Goal: Task Accomplishment & Management: Manage account settings

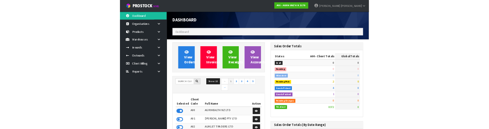
scroll to position [609, 193]
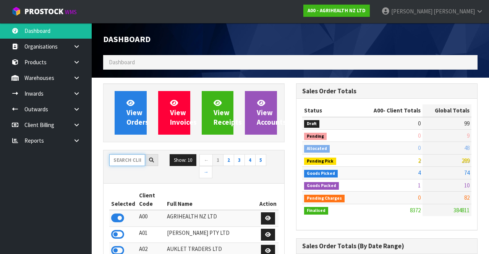
click at [129, 158] on input "text" at bounding box center [127, 160] width 36 height 12
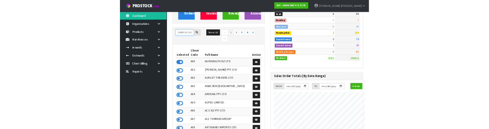
scroll to position [91, 0]
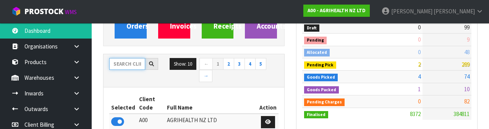
click at [128, 65] on input "text" at bounding box center [127, 64] width 36 height 12
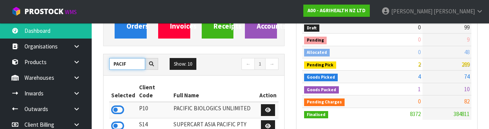
type input "PACIF"
click at [119, 84] on th "Selected" at bounding box center [123, 91] width 28 height 21
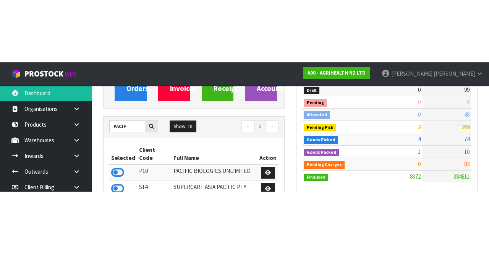
scroll to position [96, 0]
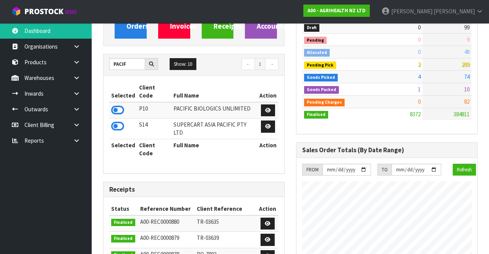
click at [118, 104] on icon at bounding box center [117, 109] width 13 height 11
click at [77, 76] on icon at bounding box center [76, 78] width 7 height 6
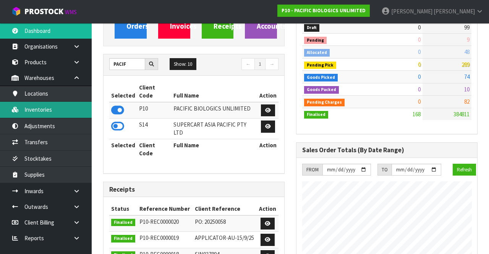
click at [37, 111] on link "Inventories" at bounding box center [46, 110] width 92 height 16
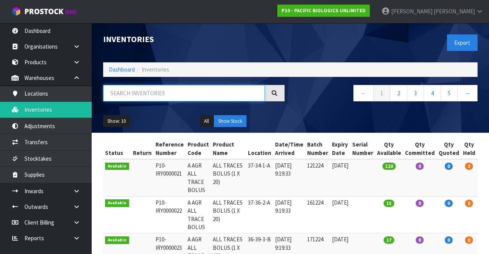
click at [126, 94] on input "text" at bounding box center [184, 93] width 162 height 16
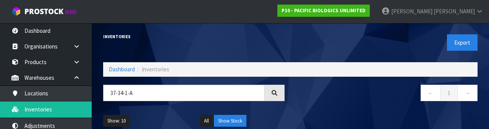
click at [180, 41] on div "Inventories" at bounding box center [193, 37] width 193 height 28
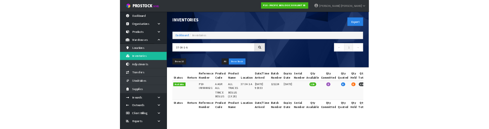
scroll to position [0, 23]
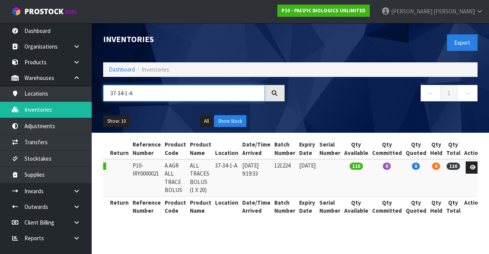
click at [126, 95] on input "37-34-1-A" at bounding box center [184, 93] width 162 height 16
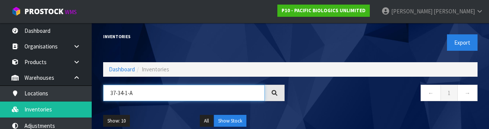
click at [122, 93] on input "37-34-1-A" at bounding box center [184, 93] width 162 height 16
click at [126, 95] on input "37-34-1-A" at bounding box center [184, 93] width 162 height 16
click at [123, 91] on input "37-34-1-A" at bounding box center [184, 93] width 162 height 16
type input "37-36-1-A"
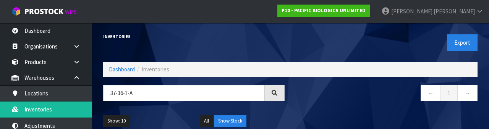
click at [327, 101] on nav "← 1 →" at bounding box center [387, 94] width 182 height 19
click at [204, 24] on div "Inventories" at bounding box center [193, 37] width 193 height 28
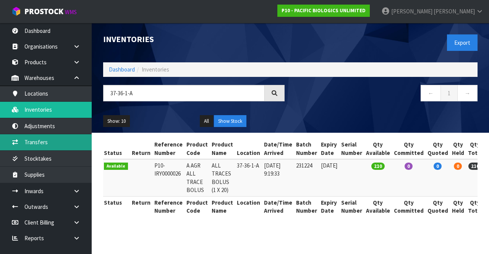
click at [56, 141] on link "Transfers" at bounding box center [46, 142] width 92 height 16
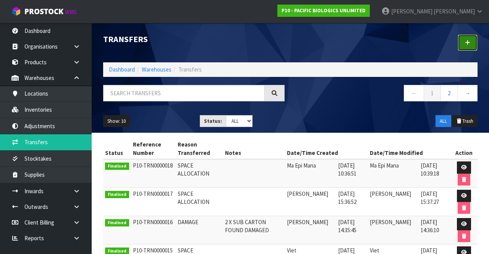
click at [468, 39] on link at bounding box center [468, 42] width 20 height 16
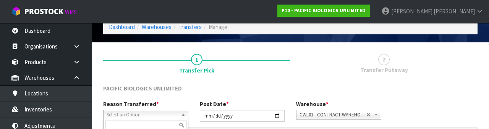
scroll to position [91, 0]
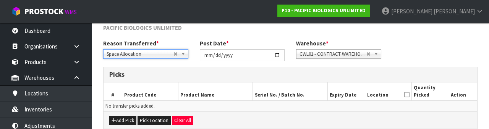
click at [297, 37] on div "PACIFIC BIOLOGICS UNLIMITED" at bounding box center [290, 32] width 386 height 16
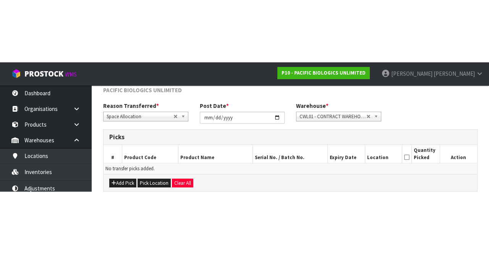
scroll to position [41, 0]
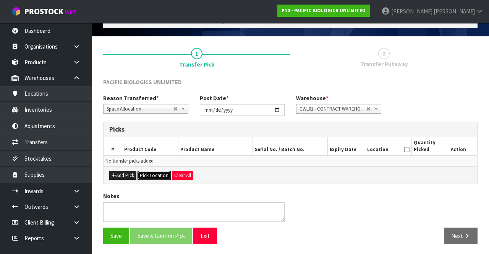
click at [158, 176] on button "Pick Location" at bounding box center [154, 175] width 33 height 9
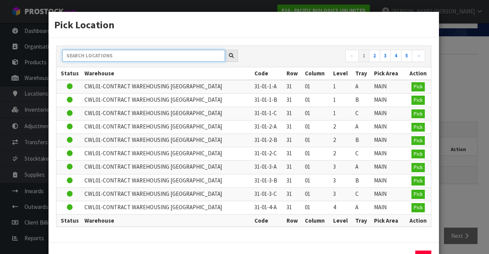
paste input "37-36-1-A"
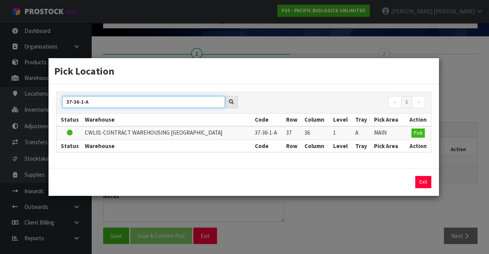
type input "37-36-1-A"
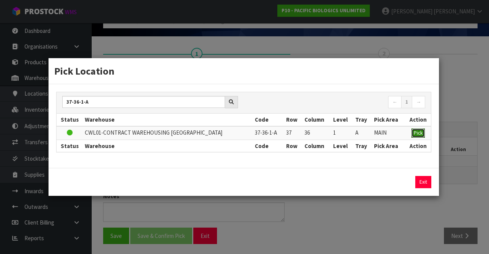
click at [419, 128] on button "Pick" at bounding box center [418, 132] width 13 height 9
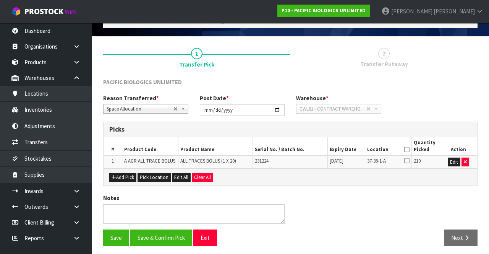
click at [407, 149] on icon at bounding box center [407, 149] width 5 height 0
click at [111, 231] on button "Save" at bounding box center [116, 237] width 26 height 16
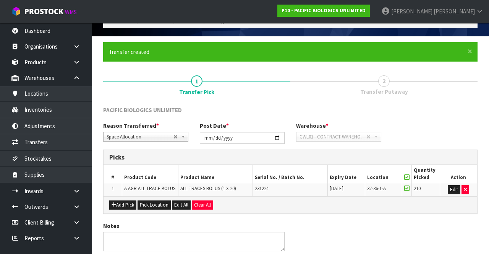
scroll to position [0, 0]
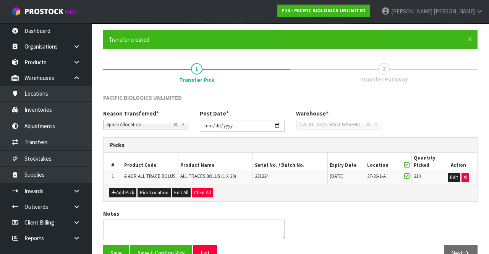
scroll to position [70, 0]
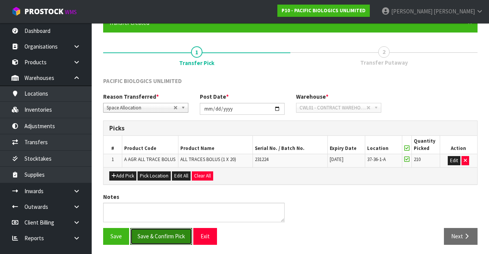
click at [163, 236] on button "Save & Confirm Pick" at bounding box center [161, 236] width 62 height 16
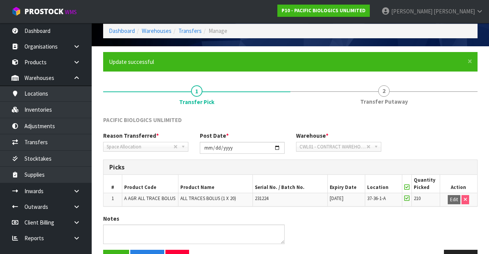
scroll to position [54, 0]
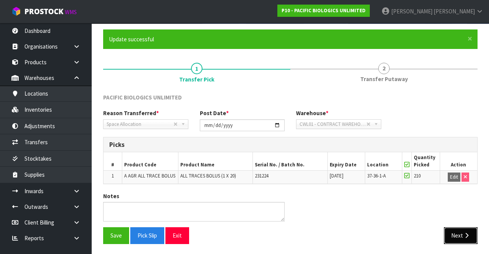
click at [461, 235] on button "Next" at bounding box center [461, 235] width 34 height 16
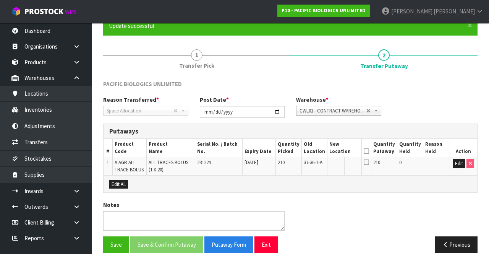
scroll to position [76, 0]
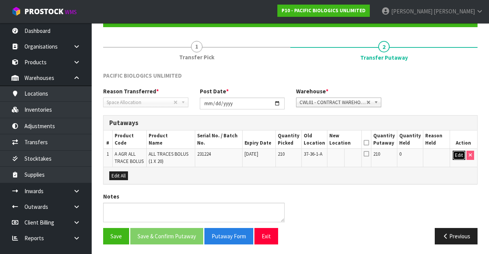
click at [457, 155] on button "Edit" at bounding box center [459, 155] width 13 height 9
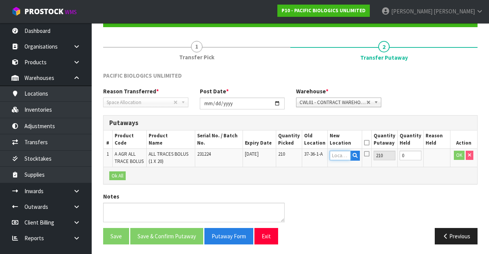
click at [343, 154] on input "text" at bounding box center [340, 156] width 21 height 10
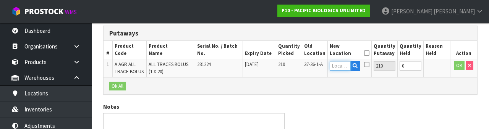
scroll to position [161, 0]
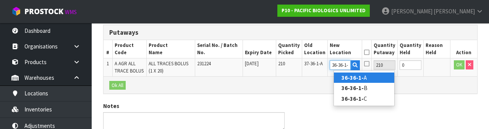
type input "36-36-1-A"
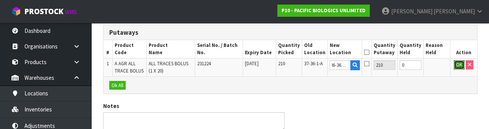
click at [456, 64] on button "OK" at bounding box center [459, 64] width 11 height 9
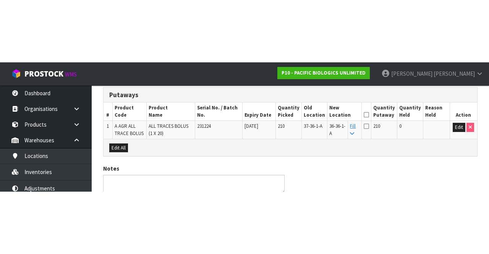
scroll to position [76, 0]
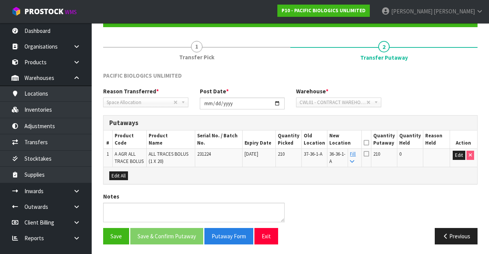
click at [369, 143] on icon at bounding box center [366, 143] width 5 height 0
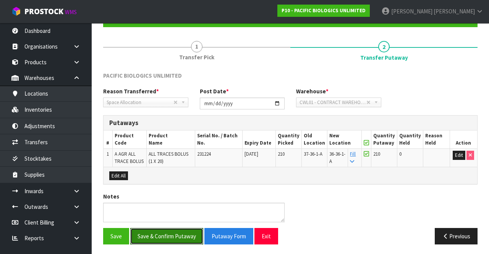
click at [168, 232] on button "Save & Confirm Putaway" at bounding box center [166, 236] width 73 height 16
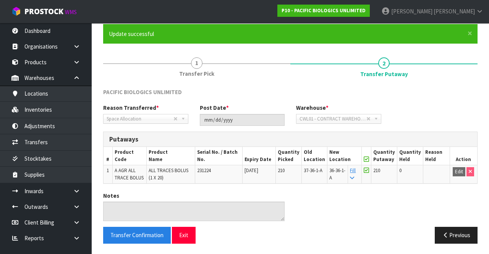
scroll to position [0, 0]
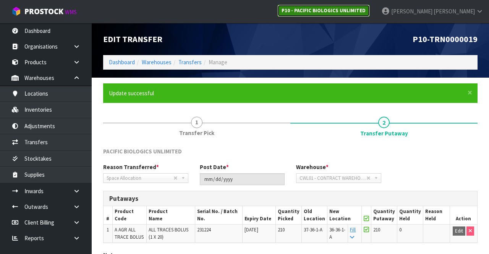
click at [366, 12] on strong "P10 - PACIFIC BIOLOGICS UNLIMITED" at bounding box center [324, 10] width 84 height 6
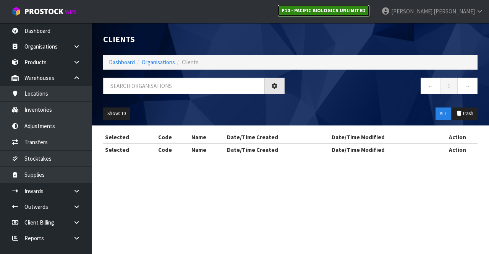
click at [366, 15] on link "P10 - PACIFIC BIOLOGICS UNLIMITED" at bounding box center [324, 11] width 93 height 12
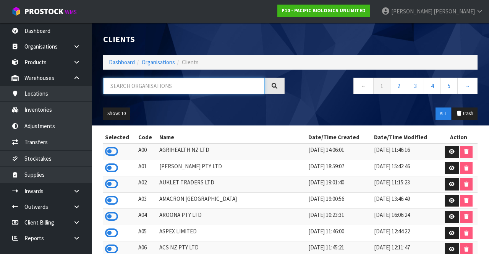
click at [138, 87] on input "text" at bounding box center [184, 86] width 162 height 16
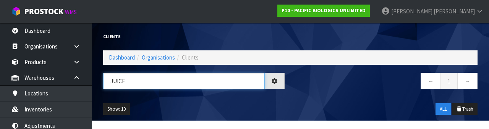
type input "JUICE"
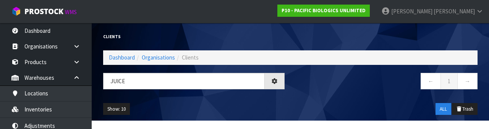
click at [333, 88] on nav "← 1 →" at bounding box center [387, 82] width 182 height 19
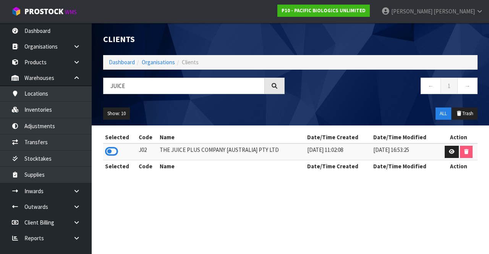
click at [115, 146] on icon at bounding box center [111, 151] width 13 height 11
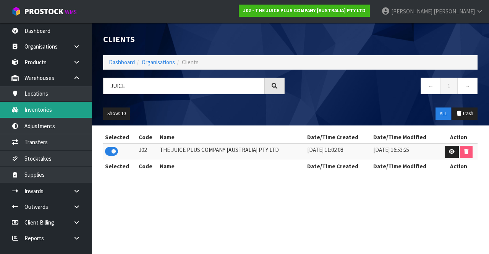
click at [42, 109] on link "Inventories" at bounding box center [46, 110] width 92 height 16
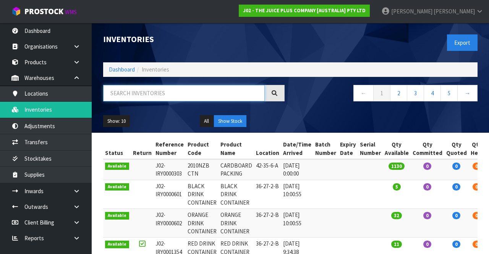
click at [138, 91] on input "text" at bounding box center [184, 93] width 162 height 16
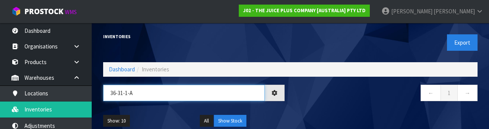
type input "36-31-1-A"
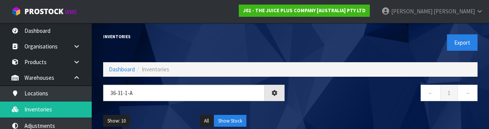
click at [317, 99] on nav "← 1 →" at bounding box center [387, 94] width 182 height 19
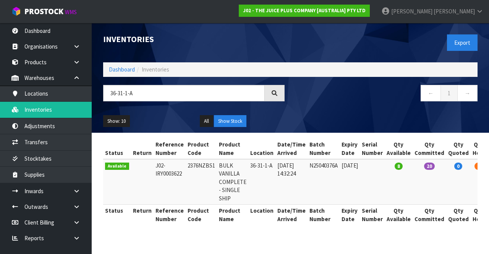
scroll to position [0, 44]
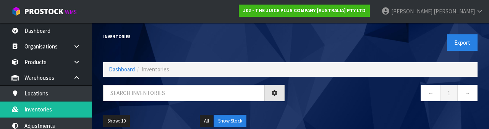
click at [136, 43] on div "Inventories" at bounding box center [193, 37] width 193 height 28
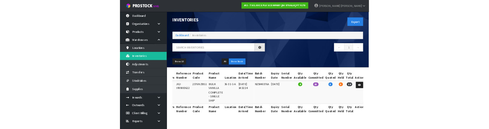
scroll to position [0, 33]
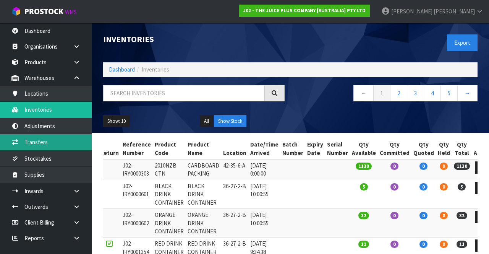
click at [37, 143] on link "Transfers" at bounding box center [46, 142] width 92 height 16
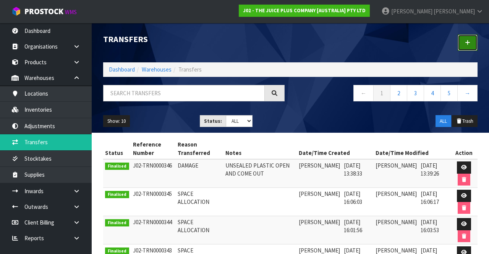
click at [466, 40] on icon at bounding box center [467, 43] width 5 height 6
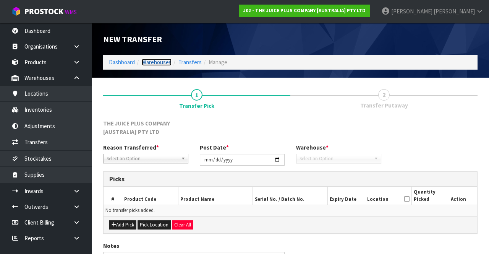
click at [143, 63] on link "Warehouses" at bounding box center [157, 61] width 30 height 7
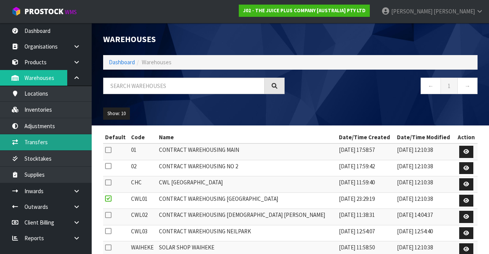
click at [47, 140] on link "Transfers" at bounding box center [46, 142] width 92 height 16
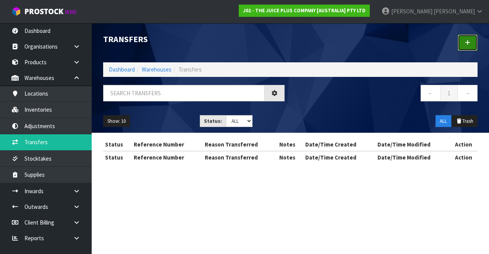
click at [468, 41] on icon at bounding box center [467, 43] width 5 height 6
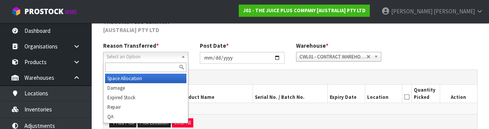
scroll to position [99, 0]
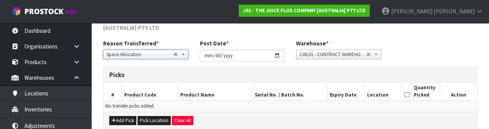
click at [226, 80] on div "Picks" at bounding box center [291, 75] width 374 height 15
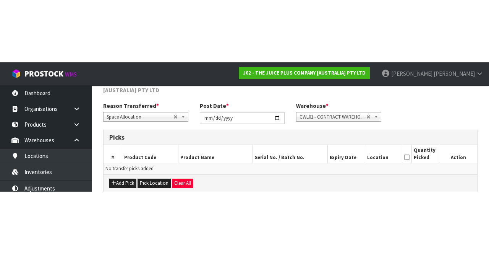
scroll to position [49, 0]
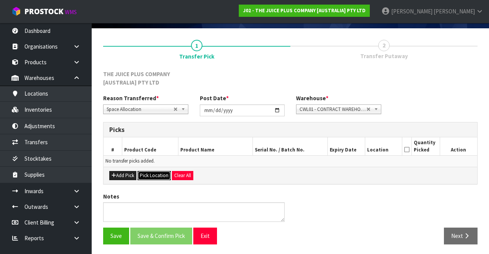
click at [146, 176] on button "Pick Location" at bounding box center [154, 175] width 33 height 9
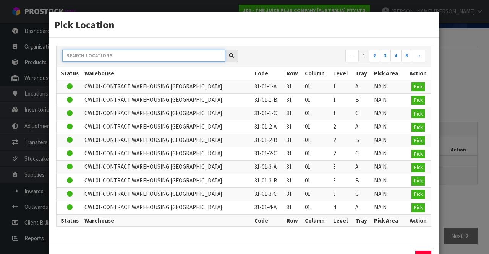
paste input "36-31-1-A"
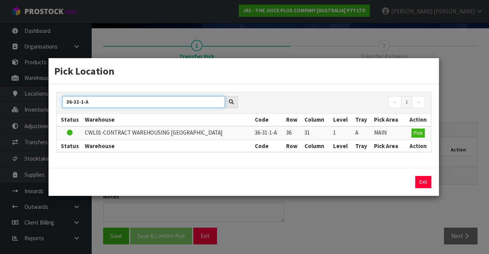
type input "36-31-1-A"
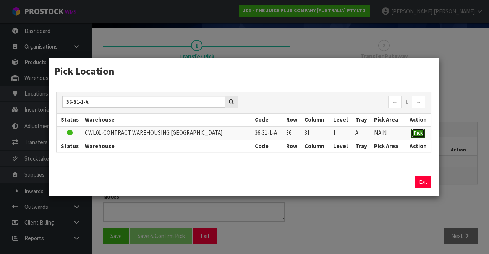
click at [422, 132] on span "Pick" at bounding box center [418, 133] width 9 height 6
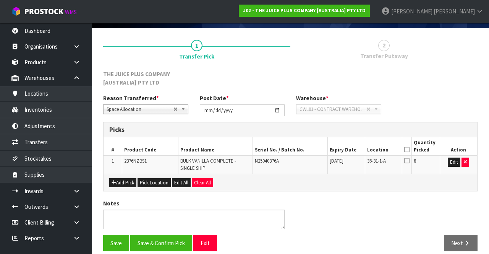
click at [408, 149] on icon at bounding box center [407, 149] width 5 height 0
click at [156, 240] on button "Save & Confirm Pick" at bounding box center [161, 243] width 62 height 16
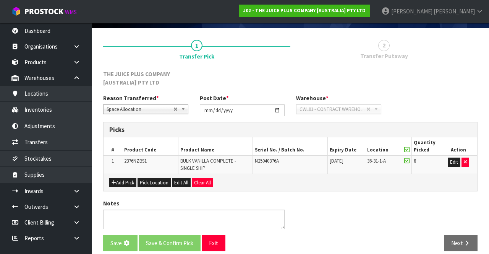
scroll to position [0, 0]
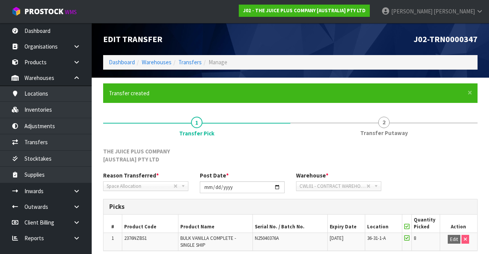
scroll to position [67, 0]
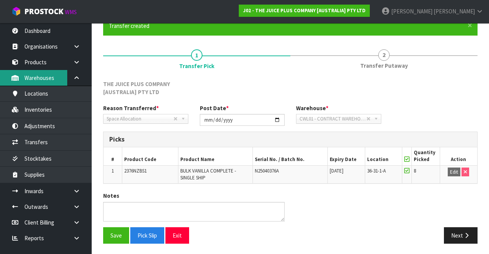
click at [37, 70] on link "Warehouses" at bounding box center [46, 78] width 92 height 16
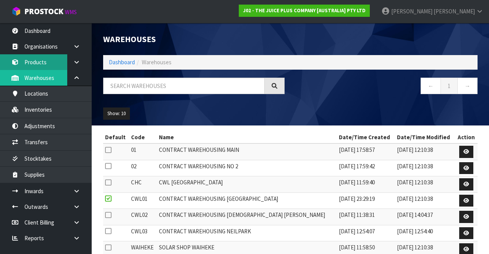
click at [36, 65] on link "Products" at bounding box center [46, 62] width 92 height 16
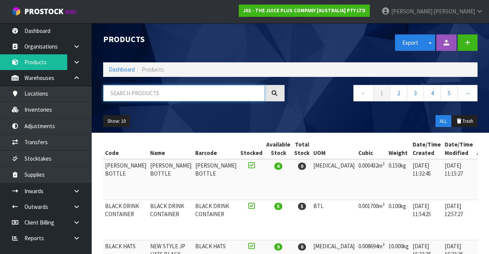
paste input "36-31-1-A"
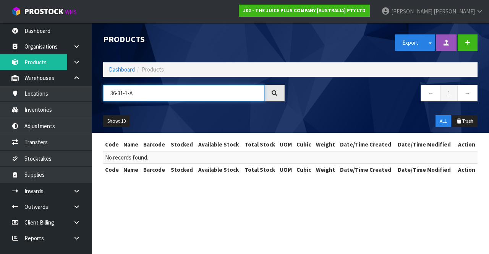
type input "36-31-1-A"
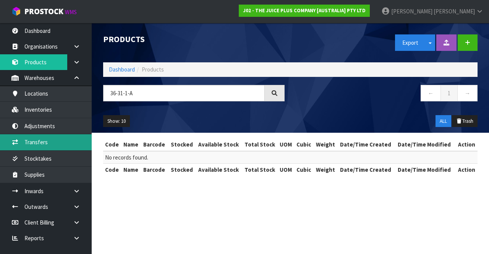
click at [36, 144] on link "Transfers" at bounding box center [46, 142] width 92 height 16
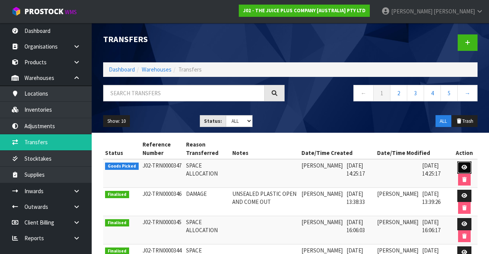
click at [467, 169] on icon at bounding box center [465, 167] width 6 height 5
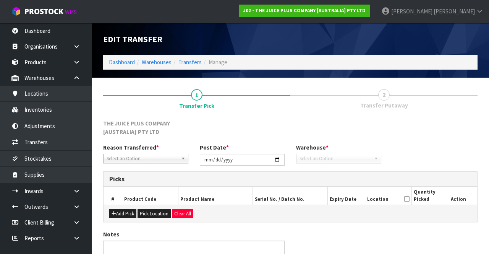
type input "[DATE]"
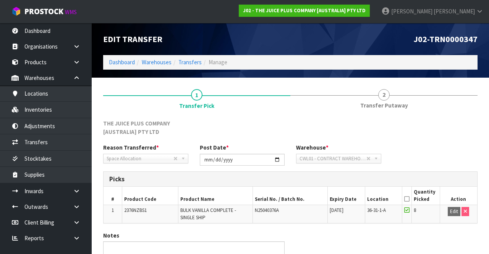
scroll to position [40, 0]
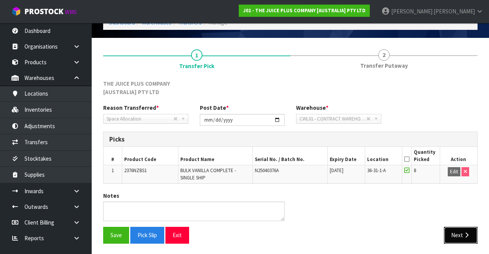
click at [464, 232] on icon "button" at bounding box center [466, 235] width 7 height 6
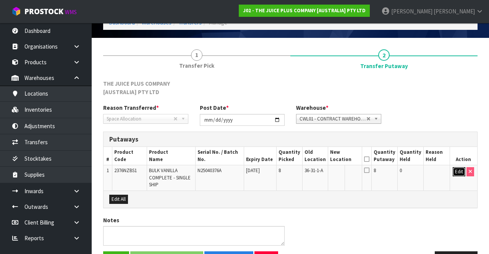
click at [455, 169] on button "Edit" at bounding box center [459, 171] width 13 height 9
paste input "36-31-1-A"
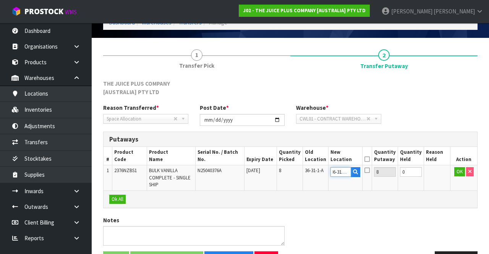
click at [352, 171] on input "36-31-1-A" at bounding box center [341, 172] width 21 height 10
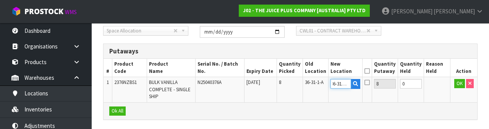
scroll to position [142, 0]
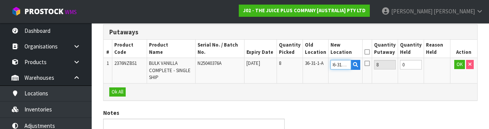
click at [350, 66] on input "36-31-1-A" at bounding box center [341, 65] width 21 height 10
type input "36-31-2-A"
click at [460, 65] on button "OK" at bounding box center [460, 64] width 11 height 9
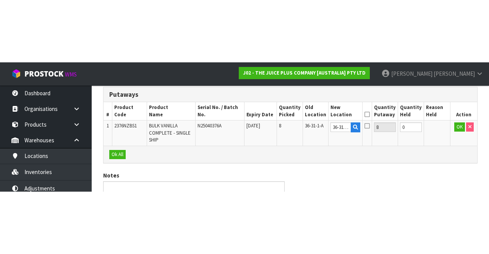
scroll to position [63, 0]
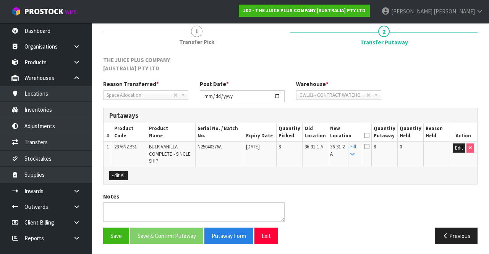
click at [370, 135] on icon at bounding box center [366, 135] width 5 height 0
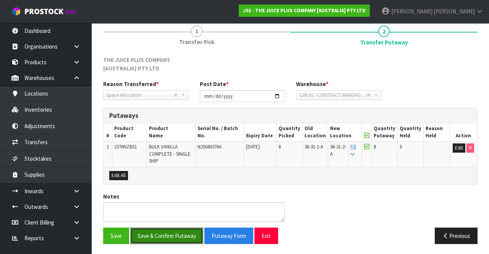
click at [168, 231] on button "Save & Confirm Putaway" at bounding box center [166, 235] width 73 height 16
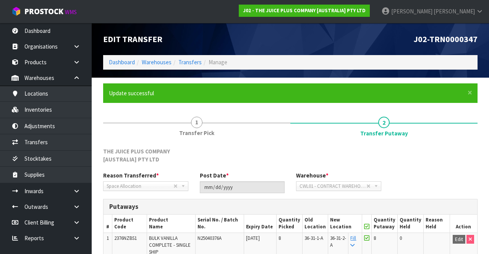
scroll to position [75, 0]
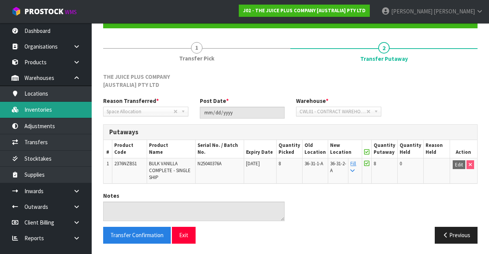
click at [37, 108] on link "Inventories" at bounding box center [46, 110] width 92 height 16
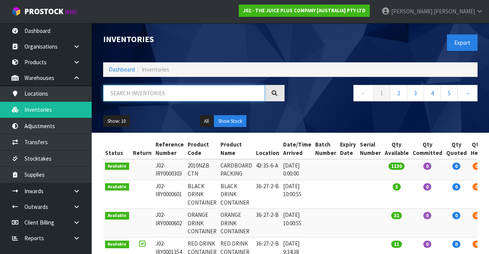
click at [149, 93] on input "text" at bounding box center [184, 93] width 162 height 16
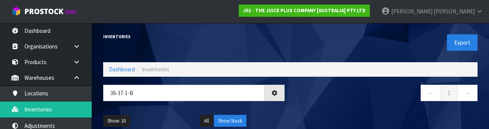
click at [317, 107] on div "← 1 →" at bounding box center [387, 97] width 193 height 24
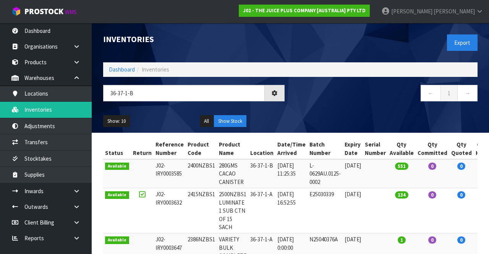
type input "36-37-1-B"
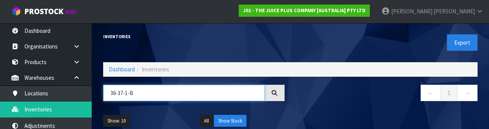
scroll to position [2, 0]
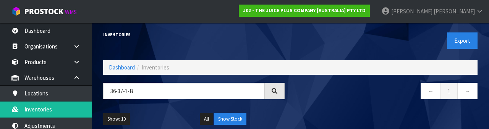
click at [172, 46] on div "Inventories" at bounding box center [193, 35] width 193 height 28
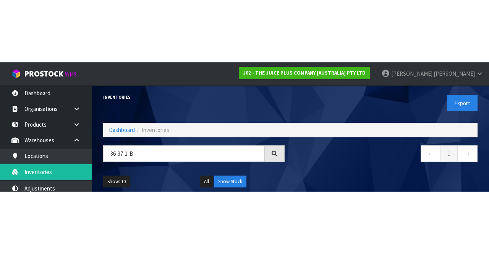
scroll to position [0, 0]
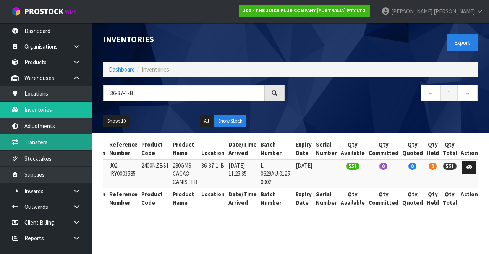
click at [31, 140] on link "Transfers" at bounding box center [46, 142] width 92 height 16
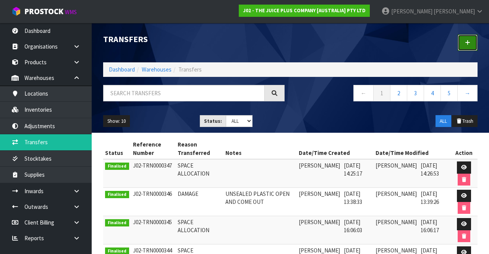
click at [460, 37] on link at bounding box center [468, 42] width 20 height 16
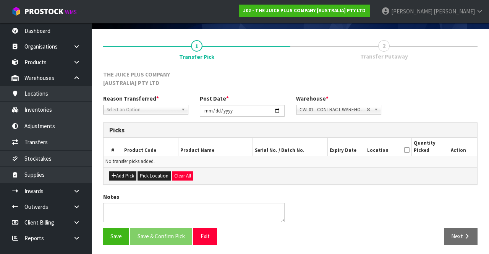
scroll to position [49, 0]
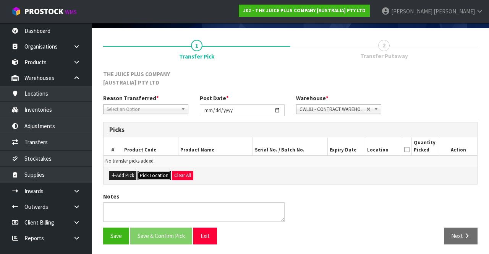
click at [148, 175] on button "Pick Location" at bounding box center [154, 175] width 33 height 9
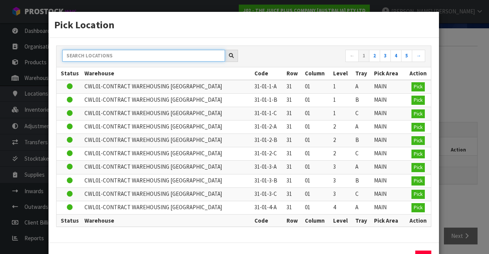
paste input "36-37-1-B"
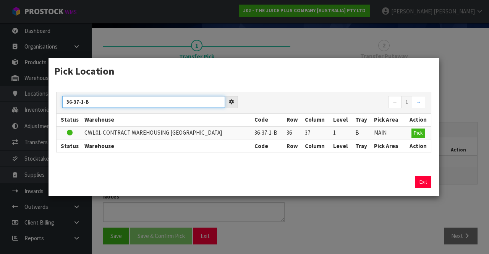
scroll to position [0, 0]
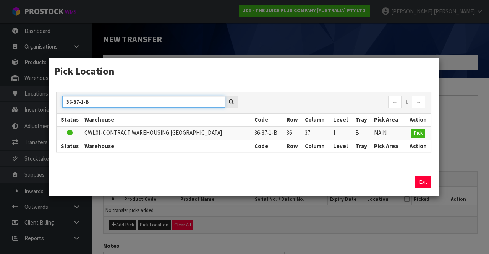
type input "36-37-1-B"
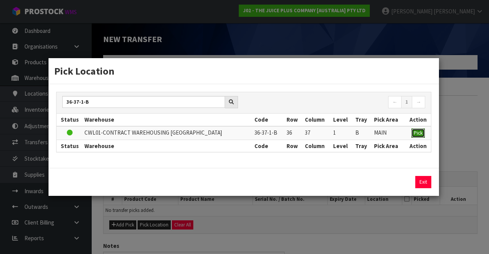
click at [412, 136] on button "Pick" at bounding box center [418, 132] width 13 height 9
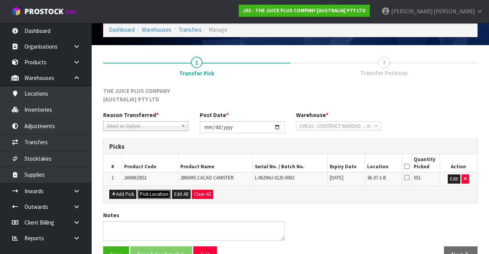
scroll to position [37, 0]
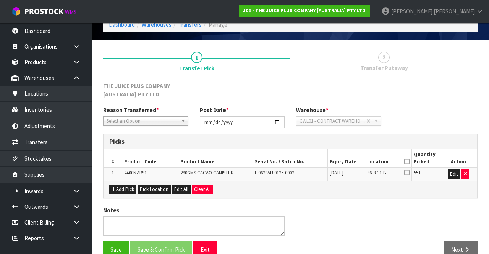
click at [408, 172] on icon at bounding box center [407, 172] width 5 height 6
click at [0, 0] on input "checkbox" at bounding box center [0, 0] width 0 height 0
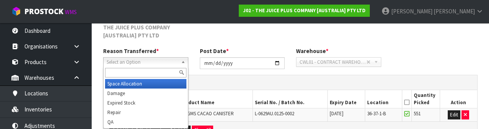
scroll to position [99, 0]
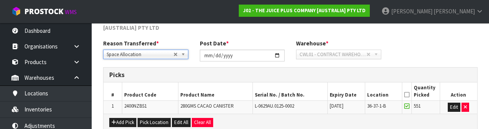
click at [237, 32] on div "THE JUICE PLUS COMPANY [AUSTRALIA] PTY LTD" at bounding box center [290, 28] width 386 height 24
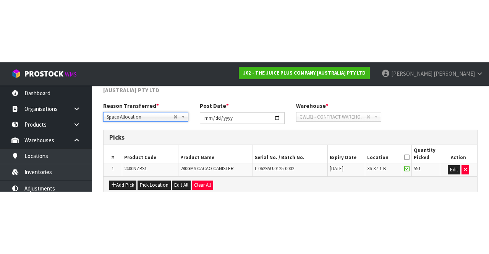
scroll to position [51, 0]
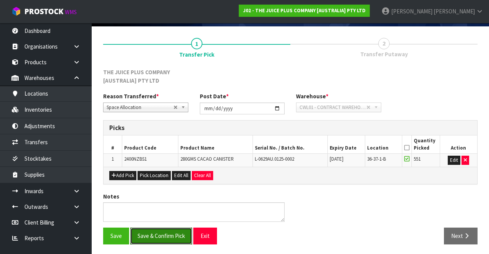
click at [162, 236] on button "Save & Confirm Pick" at bounding box center [161, 235] width 62 height 16
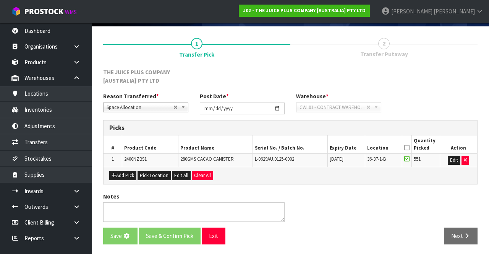
scroll to position [0, 0]
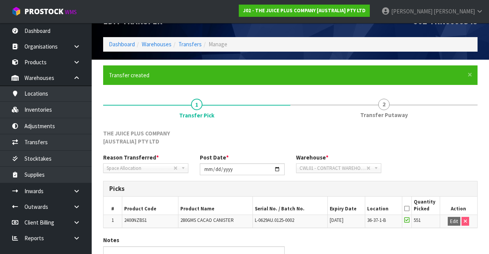
scroll to position [62, 0]
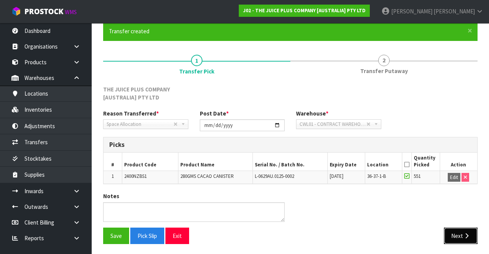
click at [471, 236] on button "Next" at bounding box center [461, 235] width 34 height 16
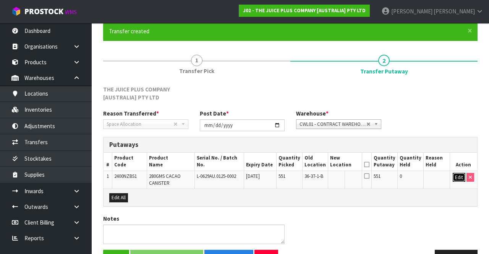
click at [460, 177] on button "Edit" at bounding box center [459, 177] width 13 height 9
click at [346, 174] on input "text" at bounding box center [341, 178] width 21 height 10
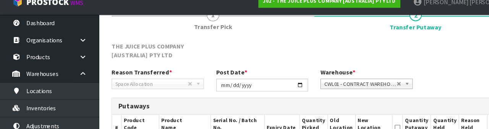
scroll to position [108, 0]
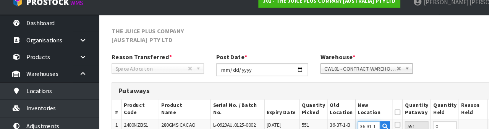
type input "36-31-1-A"
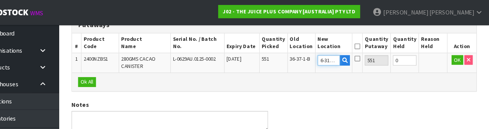
scroll to position [177, 0]
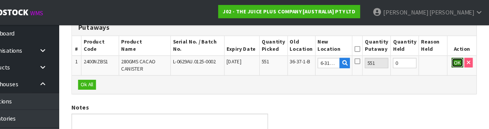
click at [459, 54] on button "OK" at bounding box center [460, 58] width 11 height 9
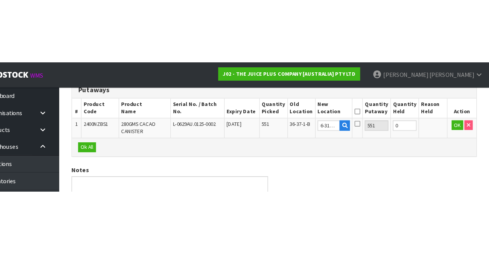
scroll to position [84, 0]
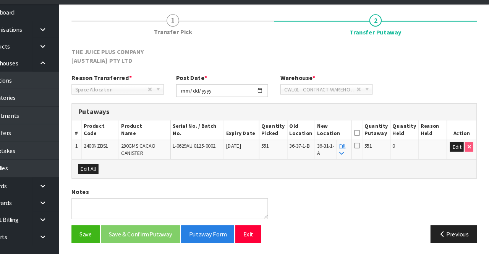
click at [379, 138] on th "Quantity Putaway" at bounding box center [385, 139] width 26 height 18
click at [370, 142] on icon at bounding box center [366, 142] width 5 height 0
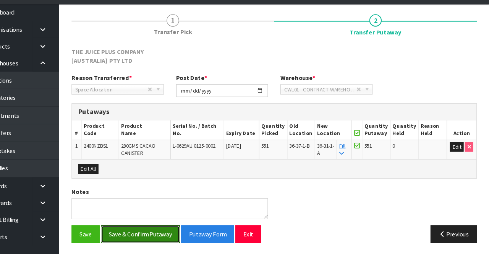
click at [162, 236] on button "Save & Confirm Putaway" at bounding box center [166, 235] width 73 height 16
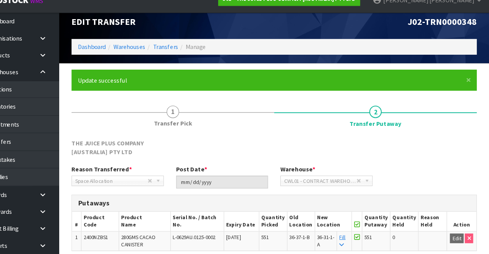
scroll to position [8, 0]
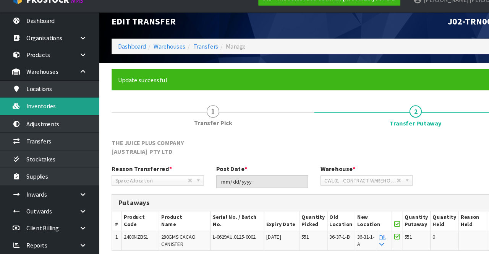
click at [42, 109] on link "Inventories" at bounding box center [46, 110] width 92 height 16
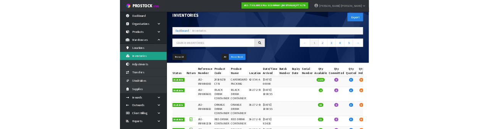
scroll to position [9, 0]
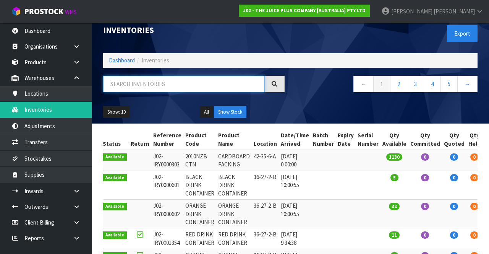
click at [147, 86] on input "text" at bounding box center [184, 84] width 162 height 16
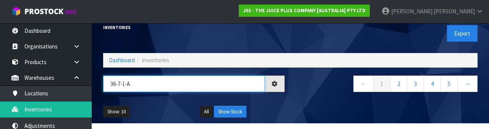
scroll to position [0, 1]
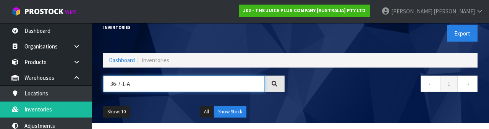
click at [116, 84] on input "36-7-1-A" at bounding box center [184, 84] width 162 height 16
click at [120, 83] on input "36-7-1-A" at bounding box center [184, 84] width 162 height 16
click at [116, 86] on input "36-7-1-A" at bounding box center [184, 84] width 162 height 16
click at [121, 82] on input "36-7-1-A" at bounding box center [184, 84] width 162 height 16
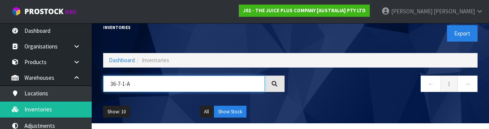
click at [115, 87] on input "36-7-1-A" at bounding box center [184, 84] width 162 height 16
click at [117, 83] on input "36-7-1-A" at bounding box center [184, 84] width 162 height 16
type input "36-37-1-A"
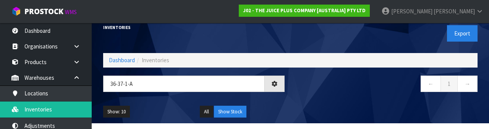
click at [152, 108] on ul "Show: 10 5 10 25 50" at bounding box center [145, 112] width 85 height 12
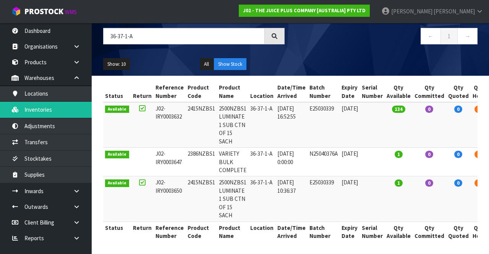
scroll to position [57, 0]
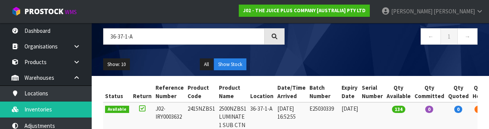
click at [301, 63] on div "Show: 10 5 10 25 50 All Show Stock" at bounding box center [290, 65] width 386 height 24
click at [294, 67] on div "Show: 10 5 10 25 50 All Show Stock" at bounding box center [290, 65] width 386 height 24
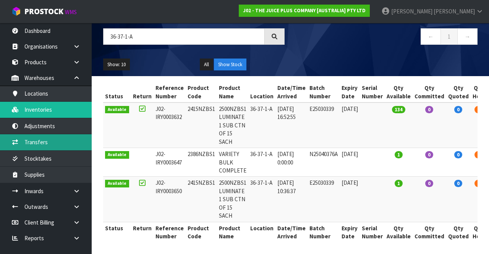
click at [36, 144] on link "Transfers" at bounding box center [46, 142] width 92 height 16
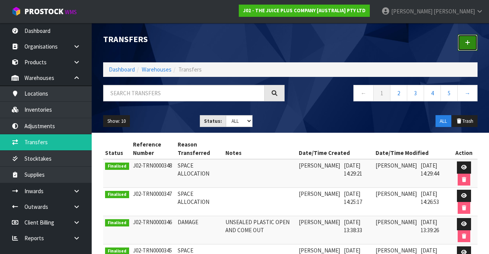
click at [469, 44] on icon at bounding box center [467, 43] width 5 height 6
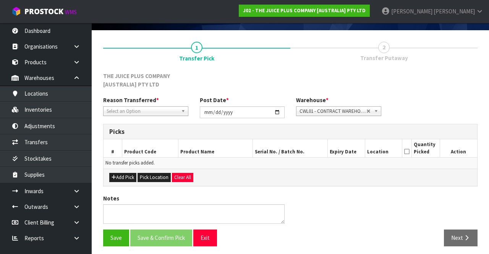
scroll to position [49, 0]
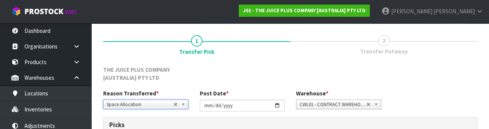
click at [439, 75] on div "THE JUICE PLUS COMPANY [AUSTRALIA] PTY LTD" at bounding box center [290, 78] width 386 height 24
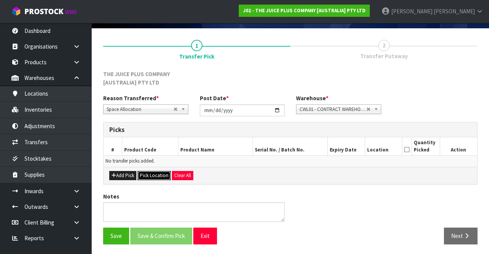
click at [148, 174] on button "Pick Location" at bounding box center [154, 175] width 33 height 9
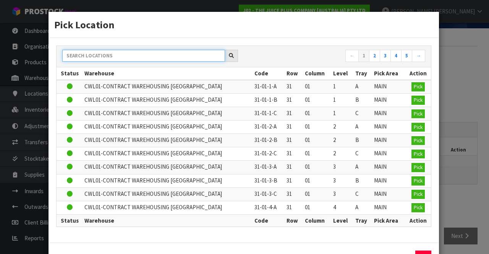
paste input "36-37-1-A"
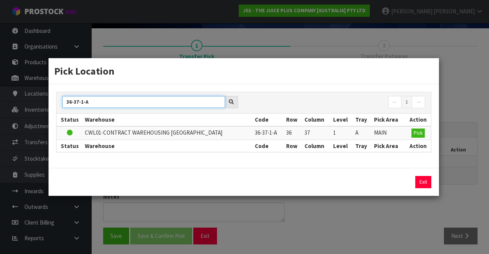
type input "36-37-1-A"
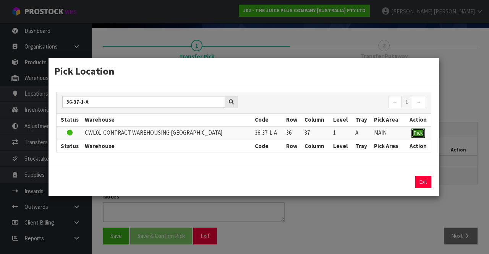
click at [416, 135] on span "Pick" at bounding box center [418, 133] width 9 height 6
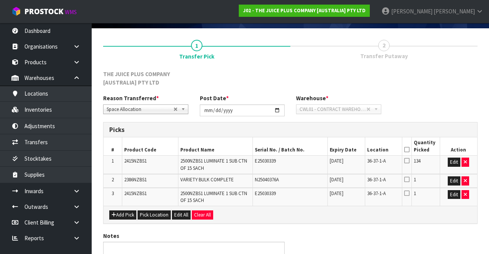
click at [408, 150] on icon at bounding box center [407, 149] width 5 height 0
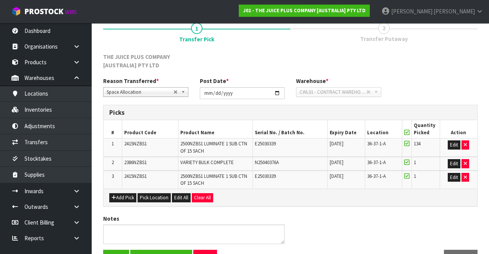
scroll to position [88, 0]
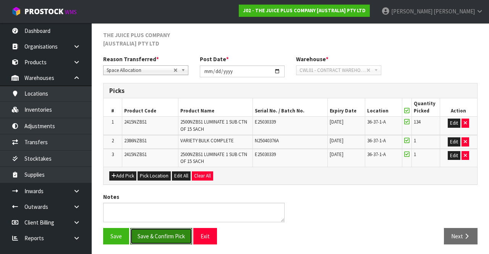
click at [156, 240] on button "Save & Confirm Pick" at bounding box center [161, 236] width 62 height 16
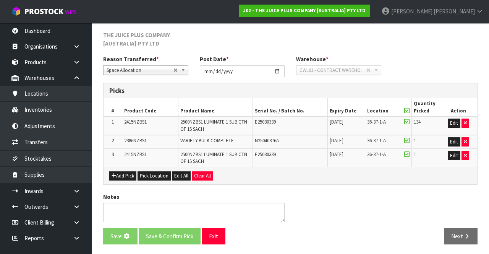
scroll to position [0, 0]
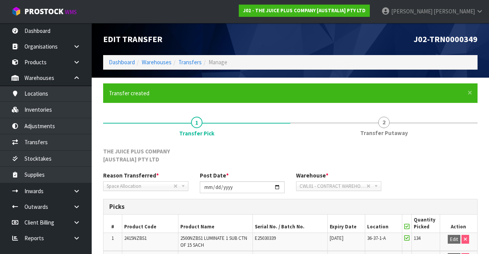
scroll to position [99, 0]
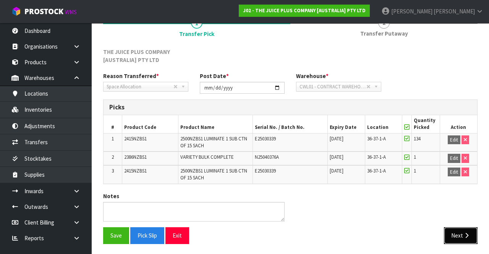
click at [460, 229] on button "Next" at bounding box center [461, 235] width 34 height 16
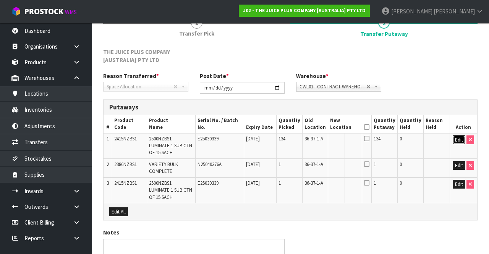
click at [457, 140] on button "Edit" at bounding box center [459, 139] width 13 height 9
click at [347, 138] on input "text" at bounding box center [340, 140] width 21 height 10
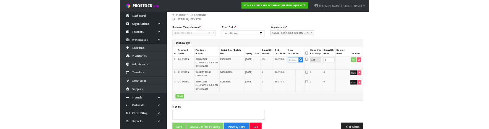
scroll to position [117, 0]
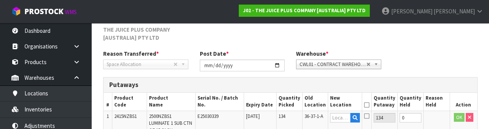
click at [200, 101] on th "Serial No. / Batch No." at bounding box center [219, 102] width 49 height 18
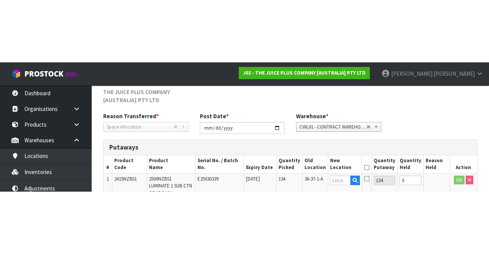
scroll to position [122, 0]
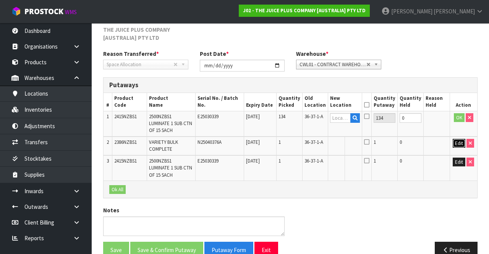
click at [457, 139] on button "Edit" at bounding box center [459, 143] width 13 height 9
click at [344, 139] on input "text" at bounding box center [340, 144] width 21 height 10
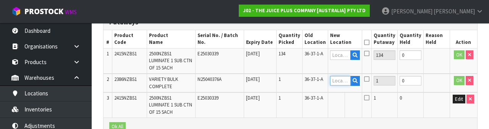
scroll to position [188, 0]
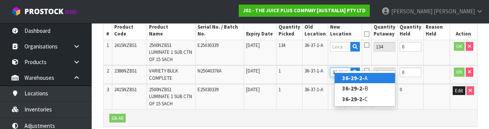
type input "36-29-2-A"
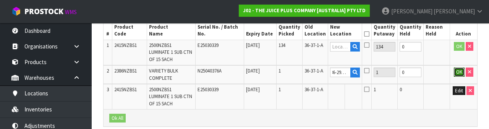
click at [458, 68] on button "OK" at bounding box center [459, 72] width 11 height 9
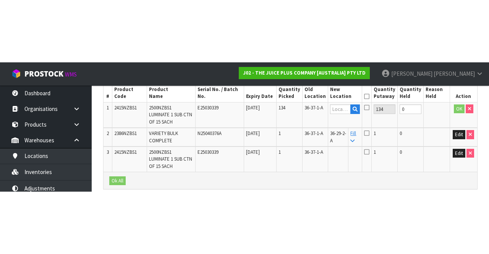
scroll to position [122, 0]
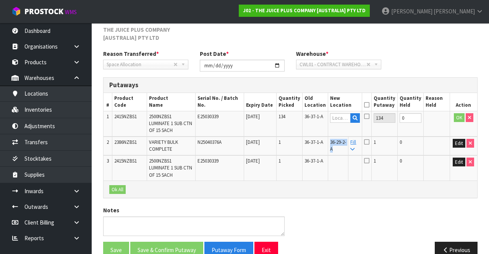
copy span "36-29-2-A"
click at [395, 162] on td "1" at bounding box center [385, 167] width 26 height 25
click at [370, 139] on icon at bounding box center [366, 142] width 5 height 6
click at [0, 0] on input "checkbox" at bounding box center [0, 0] width 0 height 0
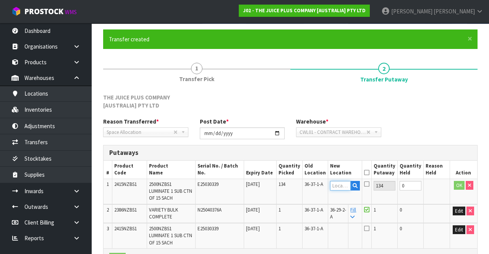
click at [344, 182] on input "text" at bounding box center [340, 186] width 21 height 10
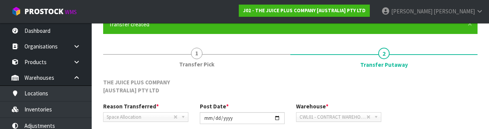
scroll to position [170, 0]
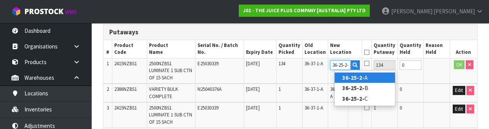
type input "36-25-2-B"
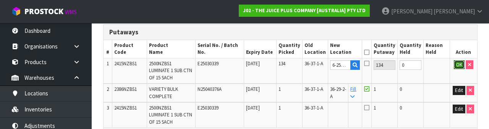
click at [455, 63] on button "OK" at bounding box center [459, 64] width 11 height 9
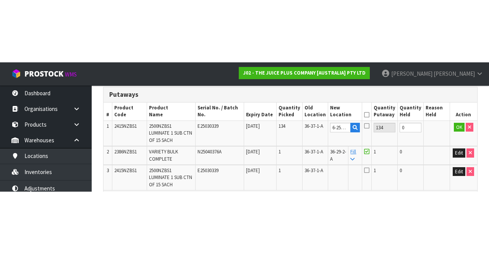
scroll to position [0, 0]
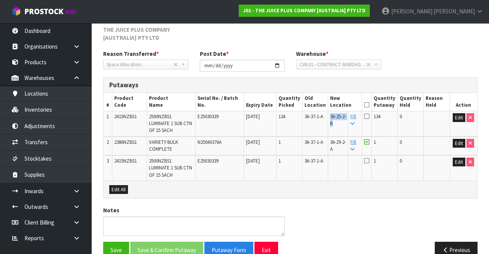
copy span "36-25-2-B"
click at [458, 158] on button "Edit" at bounding box center [459, 162] width 13 height 9
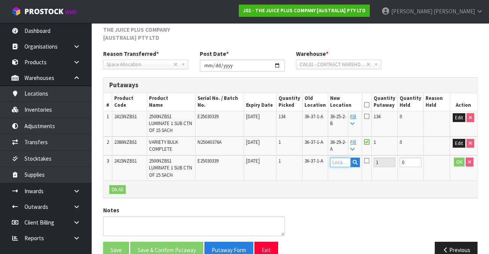
paste input "36-25-2-B"
type input "36-25-2-B"
click at [460, 158] on button "OK" at bounding box center [459, 162] width 11 height 9
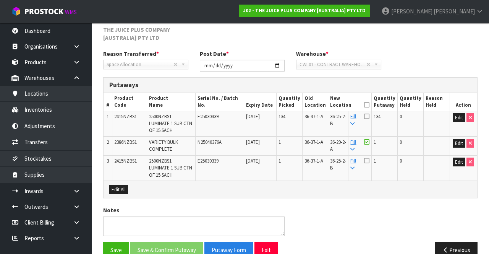
click at [370, 158] on icon at bounding box center [366, 161] width 5 height 6
click at [0, 0] on input "checkbox" at bounding box center [0, 0] width 0 height 0
click at [372, 97] on th at bounding box center [367, 102] width 10 height 18
click at [370, 105] on icon at bounding box center [366, 105] width 5 height 0
click at [151, 242] on button "Save & Confirm Putaway" at bounding box center [166, 250] width 73 height 16
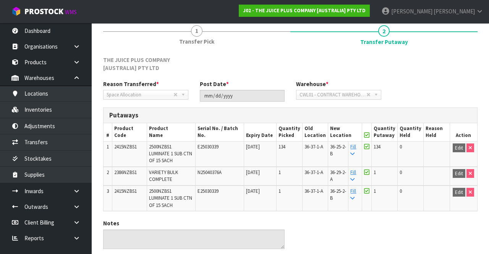
scroll to position [105, 0]
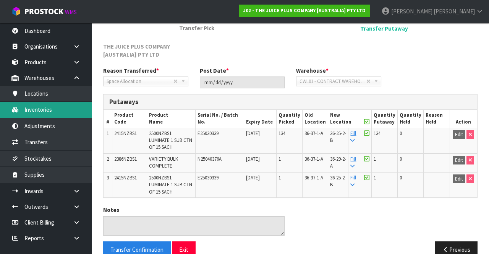
click at [32, 111] on link "Inventories" at bounding box center [46, 110] width 92 height 16
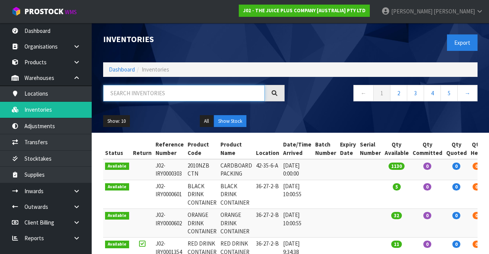
click at [136, 90] on input "text" at bounding box center [184, 93] width 162 height 16
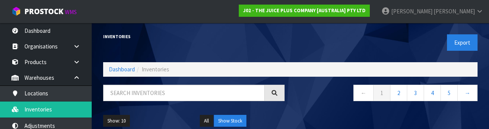
click at [156, 34] on h1 "Inventories" at bounding box center [194, 36] width 182 height 5
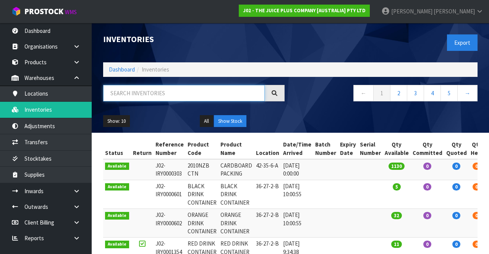
click at [145, 91] on input "text" at bounding box center [184, 93] width 162 height 16
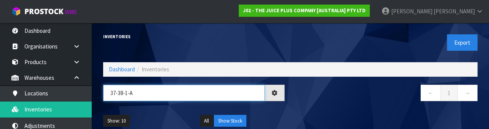
type input "37-38-1-A"
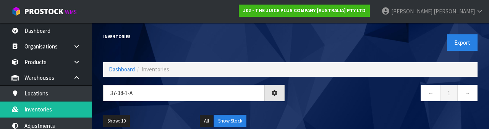
click at [317, 111] on div "Show: 10 5 10 25 50 All Show Stock" at bounding box center [290, 121] width 386 height 24
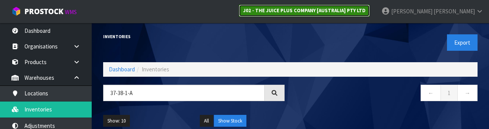
click at [335, 8] on strong "J02 - THE JUICE PLUS COMPANY [AUSTRALIA] PTY LTD" at bounding box center [304, 10] width 123 height 6
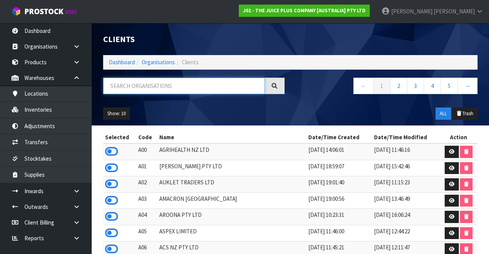
click at [135, 84] on input "text" at bounding box center [184, 86] width 162 height 16
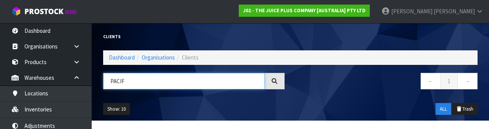
type input "PACIF"
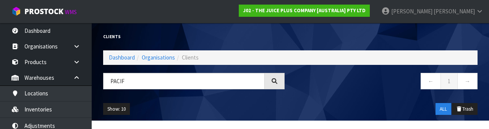
click at [381, 102] on div "Show: 10 5 10 25 50 ALL Trash" at bounding box center [290, 109] width 386 height 24
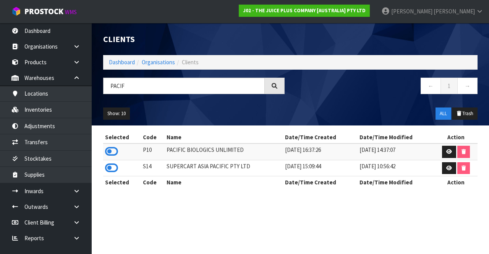
click at [106, 148] on icon at bounding box center [111, 151] width 13 height 11
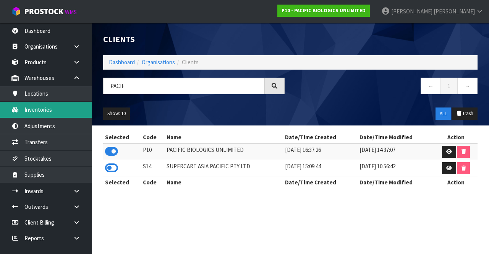
click at [31, 117] on link "Inventories" at bounding box center [46, 110] width 92 height 16
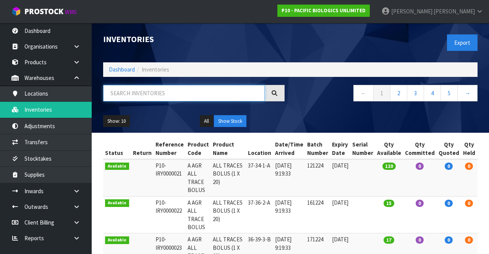
paste input "37-38-1-A"
type input "37-38-1-A"
click at [403, 127] on div "Show: 10 5 10 25 50 All Show Stock" at bounding box center [290, 121] width 386 height 24
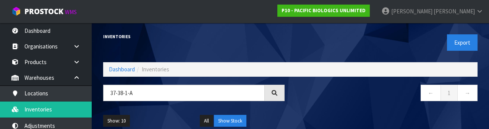
click at [375, 107] on div "← 1 →" at bounding box center [387, 97] width 193 height 24
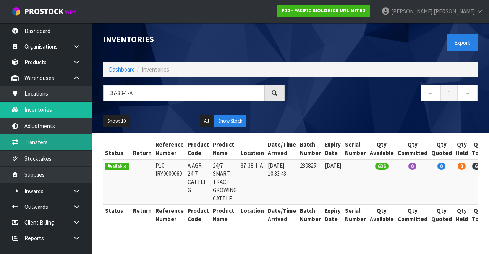
click at [36, 144] on link "Transfers" at bounding box center [46, 142] width 92 height 16
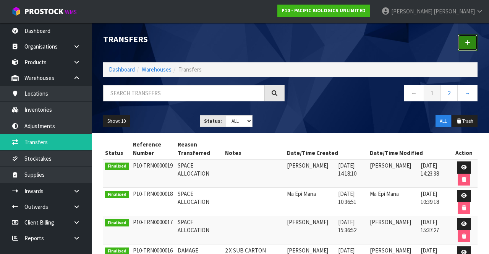
click at [468, 46] on link at bounding box center [468, 42] width 20 height 16
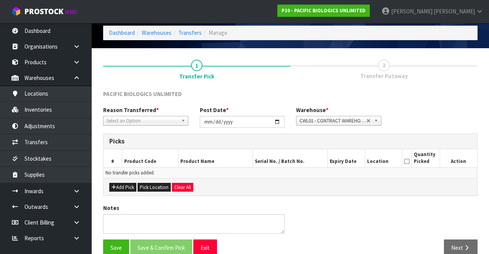
scroll to position [41, 0]
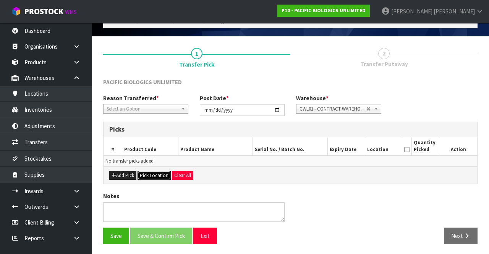
click at [146, 174] on button "Pick Location" at bounding box center [154, 175] width 33 height 9
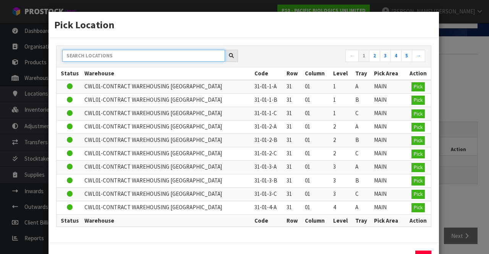
paste input "37-38-1-A"
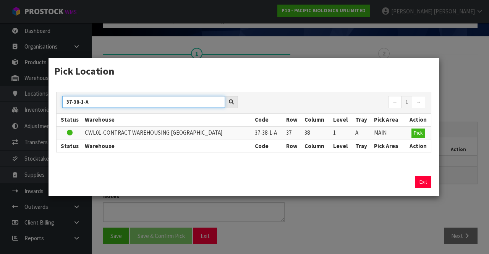
type input "37-38-1-A"
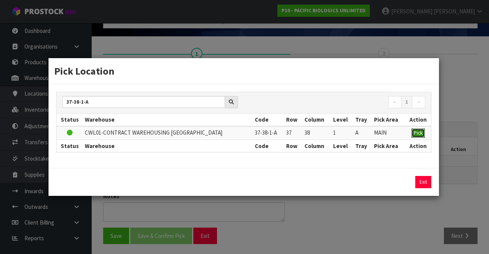
click at [418, 129] on button "Pick" at bounding box center [418, 132] width 13 height 9
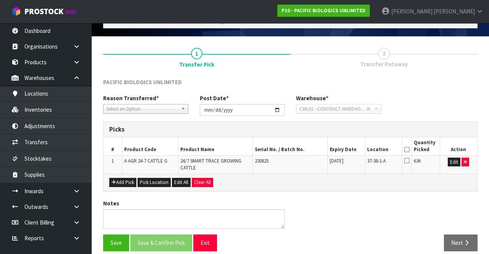
click at [406, 149] on icon at bounding box center [407, 149] width 5 height 0
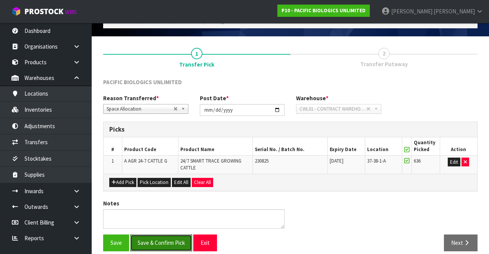
click at [168, 241] on button "Save & Confirm Pick" at bounding box center [161, 242] width 62 height 16
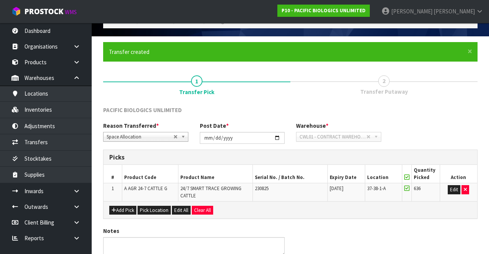
scroll to position [0, 0]
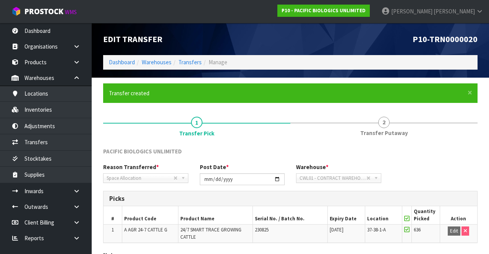
scroll to position [59, 0]
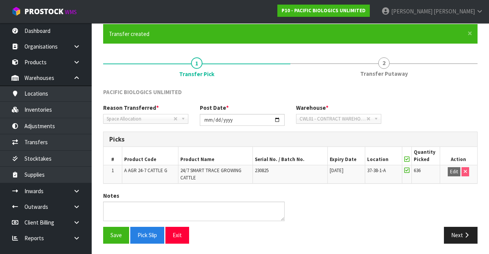
click at [297, 218] on div "Notes" at bounding box center [290, 209] width 386 height 35
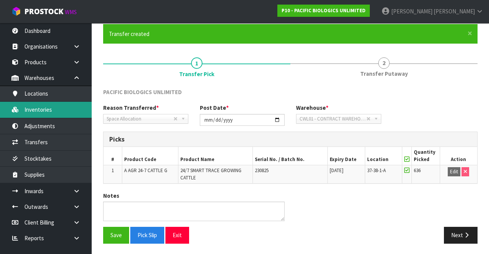
click at [29, 110] on link "Inventories" at bounding box center [46, 110] width 92 height 16
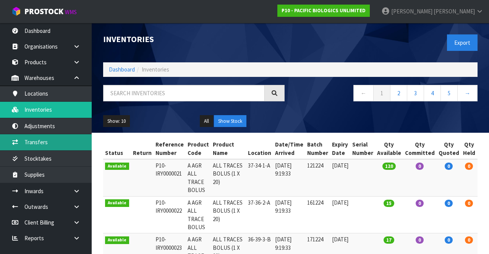
click at [41, 142] on link "Transfers" at bounding box center [46, 142] width 92 height 16
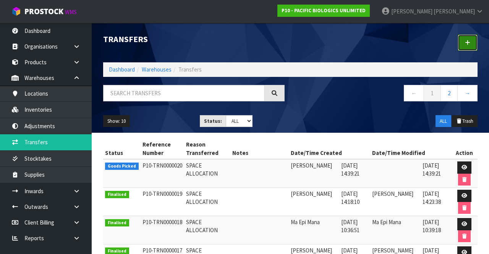
click at [462, 40] on link at bounding box center [468, 42] width 20 height 16
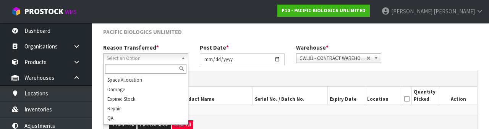
click at [375, 102] on th "Location" at bounding box center [383, 96] width 37 height 18
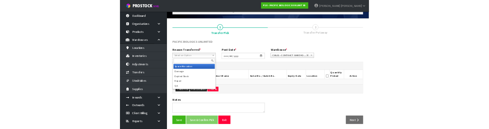
scroll to position [41, 0]
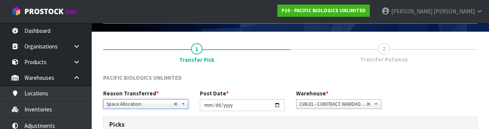
click at [429, 78] on div "PACIFIC BIOLOGICS UNLIMITED" at bounding box center [290, 82] width 386 height 16
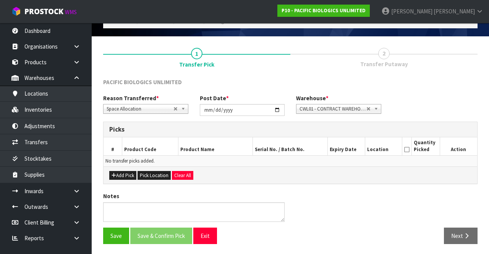
scroll to position [40, 0]
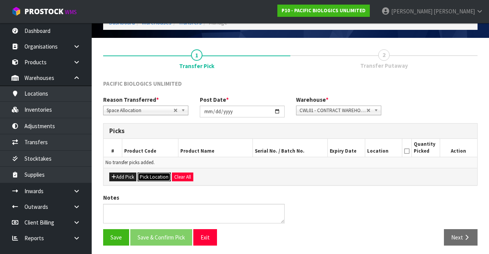
click at [146, 172] on button "Pick Location" at bounding box center [154, 176] width 33 height 9
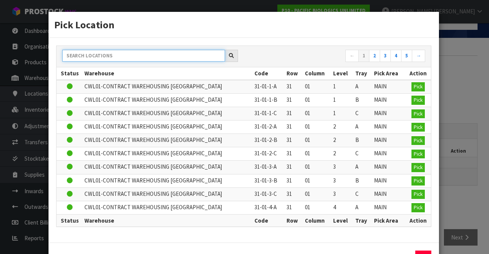
click at [90, 56] on input "text" at bounding box center [143, 56] width 163 height 12
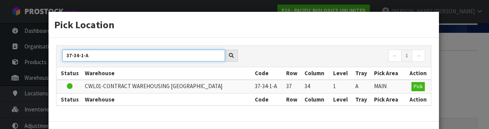
type input "37-34-1-A"
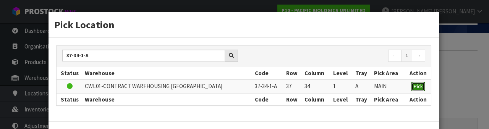
click at [418, 86] on span "Pick" at bounding box center [418, 86] width 9 height 6
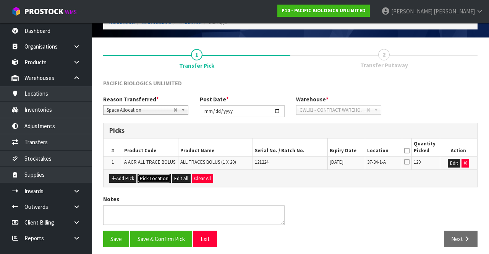
scroll to position [0, 0]
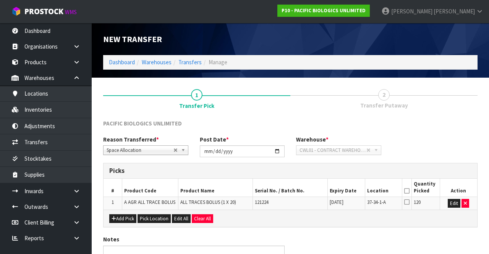
click at [407, 200] on icon at bounding box center [407, 202] width 5 height 6
click at [0, 0] on input "checkbox" at bounding box center [0, 0] width 0 height 0
click at [417, 197] on td "120" at bounding box center [426, 203] width 28 height 13
click at [406, 191] on icon at bounding box center [407, 191] width 5 height 0
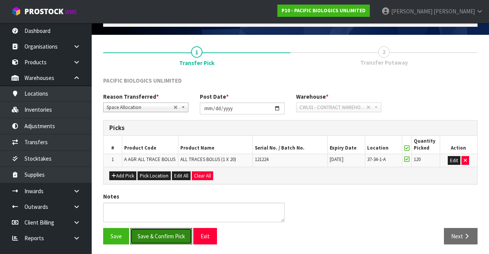
click at [156, 240] on button "Save & Confirm Pick" at bounding box center [161, 236] width 62 height 16
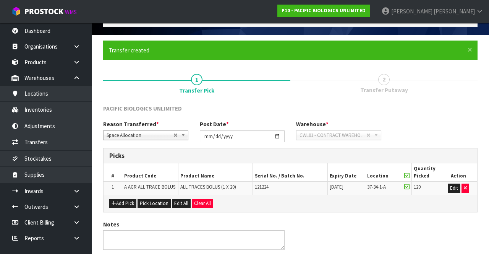
scroll to position [0, 0]
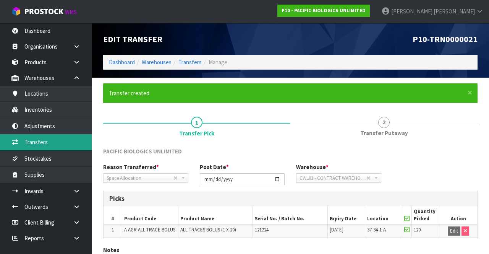
click at [37, 143] on link "Transfers" at bounding box center [46, 142] width 92 height 16
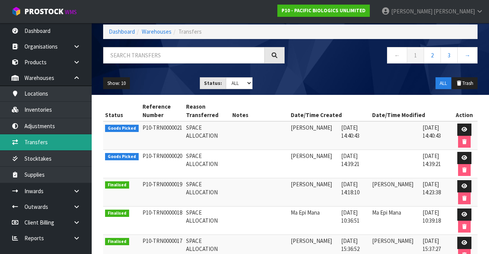
scroll to position [36, 0]
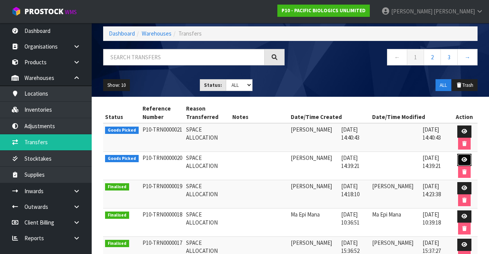
click at [467, 157] on icon at bounding box center [465, 159] width 6 height 5
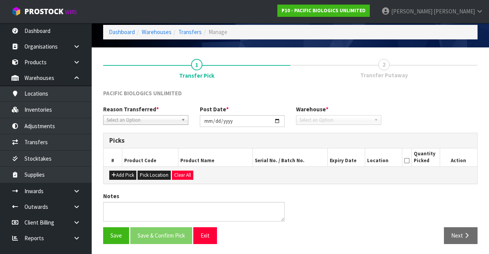
type input "[DATE]"
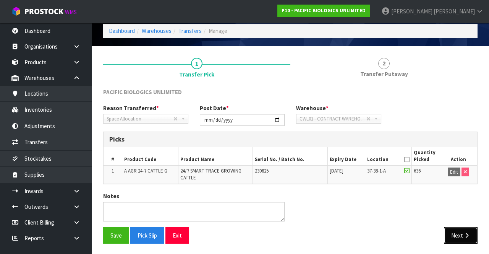
click at [455, 229] on button "Next" at bounding box center [461, 235] width 34 height 16
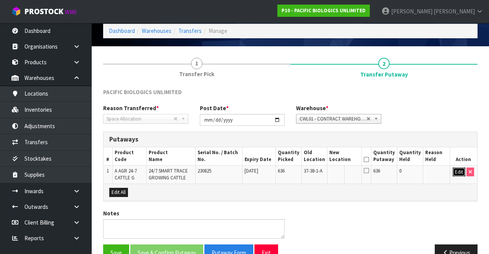
click at [454, 174] on button "Edit" at bounding box center [459, 171] width 13 height 9
click at [345, 168] on input "text" at bounding box center [340, 172] width 21 height 10
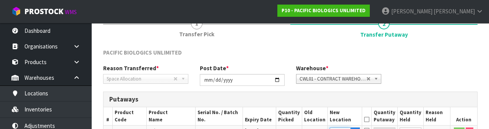
scroll to position [134, 0]
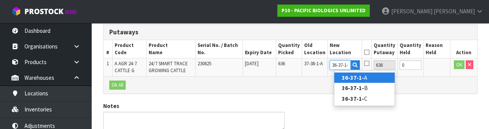
type input "36-37-1-B"
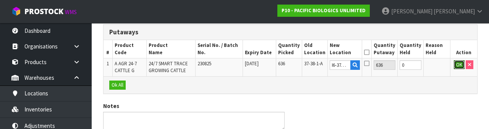
click at [457, 66] on button "OK" at bounding box center [459, 64] width 11 height 9
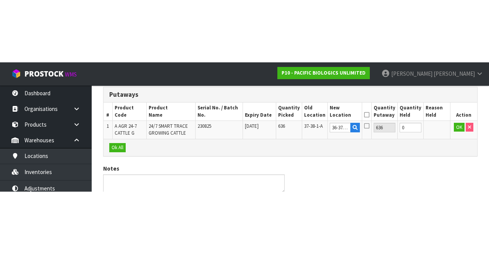
scroll to position [48, 0]
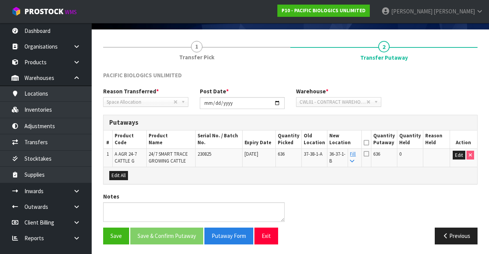
click at [380, 137] on th "Quantity Putaway" at bounding box center [385, 139] width 26 height 18
click at [381, 142] on th "Quantity Putaway" at bounding box center [385, 139] width 26 height 18
click at [369, 143] on icon at bounding box center [366, 143] width 5 height 0
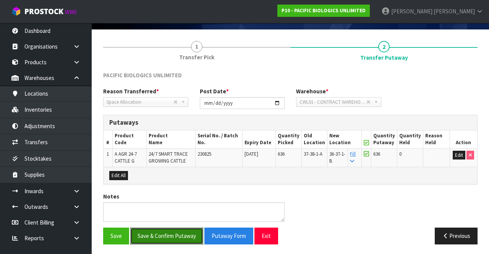
click at [171, 237] on button "Save & Confirm Putaway" at bounding box center [166, 235] width 73 height 16
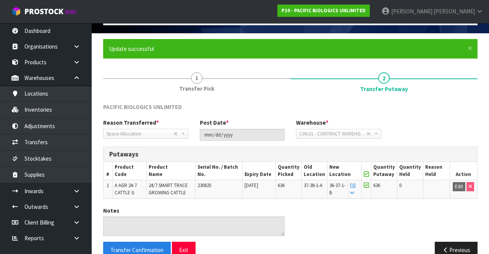
scroll to position [59, 0]
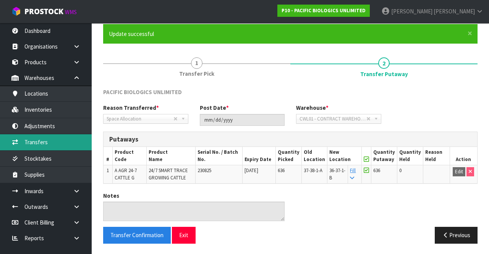
click at [36, 144] on link "Transfers" at bounding box center [46, 142] width 92 height 16
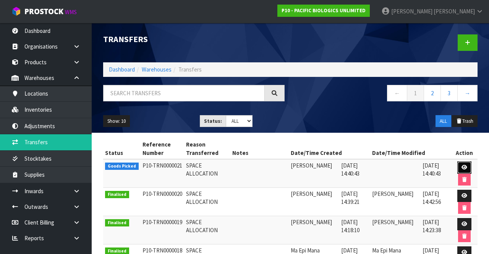
click at [464, 166] on icon at bounding box center [465, 167] width 6 height 5
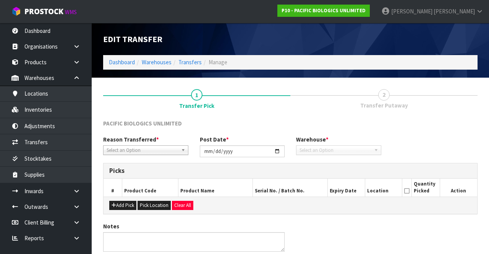
type input "[DATE]"
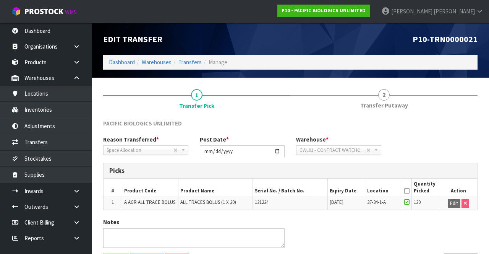
scroll to position [26, 0]
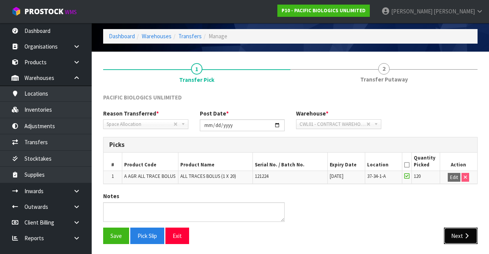
click at [461, 235] on button "Next" at bounding box center [461, 235] width 34 height 16
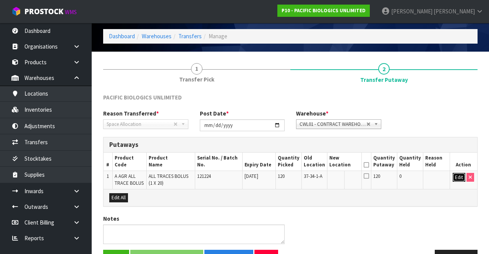
click at [457, 175] on button "Edit" at bounding box center [459, 177] width 13 height 9
click at [346, 175] on input "text" at bounding box center [340, 178] width 21 height 10
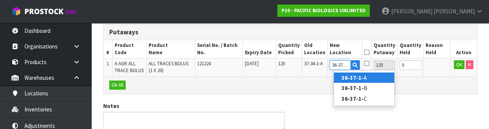
scroll to position [0, 2]
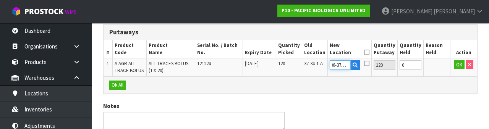
type input "36-37-1-A"
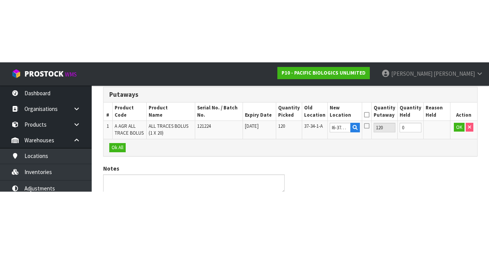
scroll to position [0, 0]
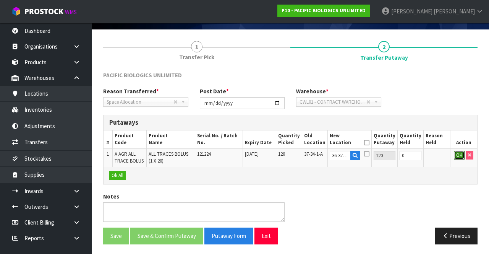
click at [457, 157] on button "OK" at bounding box center [459, 155] width 11 height 9
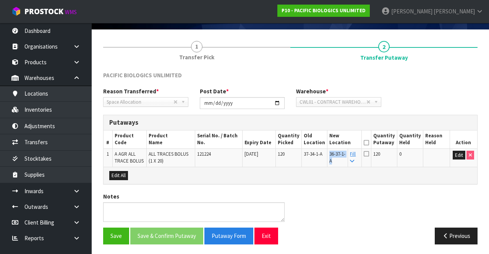
copy span "36-37-1-A"
click at [369, 143] on icon at bounding box center [366, 143] width 5 height 0
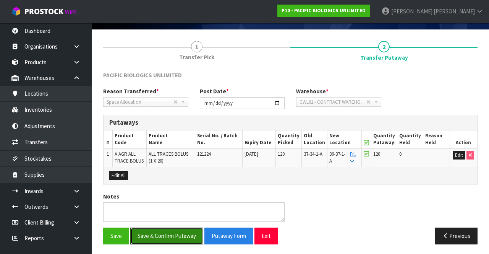
click at [161, 241] on button "Save & Confirm Putaway" at bounding box center [166, 235] width 73 height 16
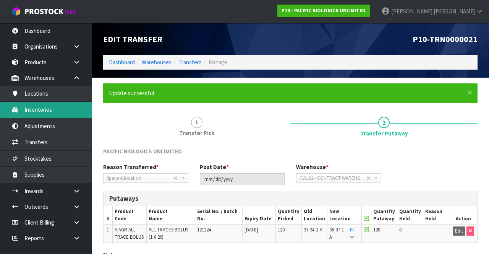
click at [29, 112] on link "Inventories" at bounding box center [46, 110] width 92 height 16
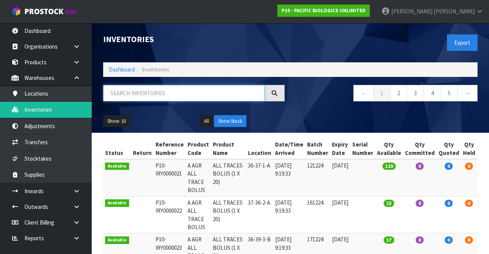
paste input "36-37-1-A"
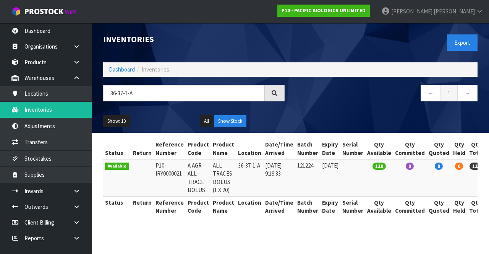
click at [331, 127] on div "Show: 10 5 10 25 50 All Show Stock" at bounding box center [290, 121] width 386 height 24
click at [478, 0] on link "[PERSON_NAME]" at bounding box center [433, 11] width 114 height 23
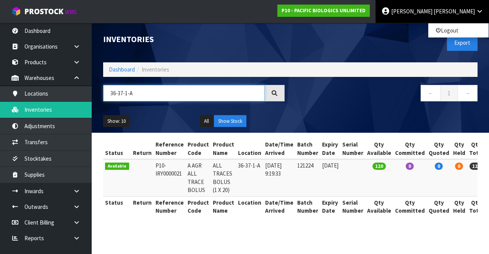
click at [148, 92] on input "36-37-1-A" at bounding box center [184, 93] width 162 height 16
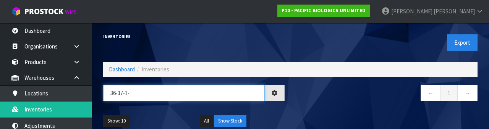
type input "36-37-1-"
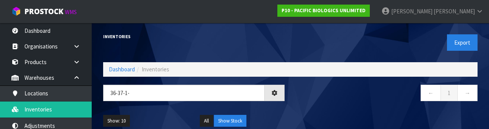
click at [364, 107] on div "← 1 →" at bounding box center [387, 97] width 193 height 24
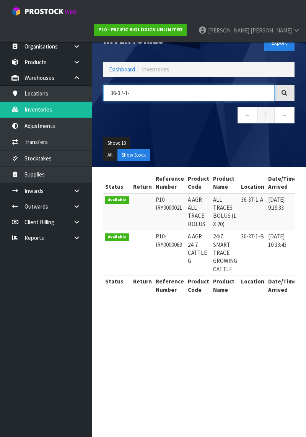
click at [266, 92] on input "36-37-1-" at bounding box center [188, 93] width 171 height 16
click at [263, 78] on div "Inventories Export Dashboard Inventories 36-37-1- ← 1 → Show: 10 5 10 25 50 All…" at bounding box center [198, 95] width 203 height 144
click at [163, 253] on section "Inventories Export Dashboard Inventories 36-37-1- ← 1 → Show: 10 5 10 25 50 All…" at bounding box center [153, 218] width 306 height 437
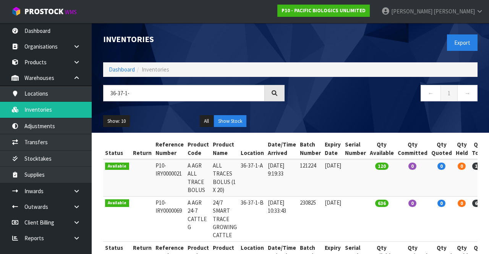
click at [433, 15] on span "[PERSON_NAME]" at bounding box center [412, 11] width 41 height 7
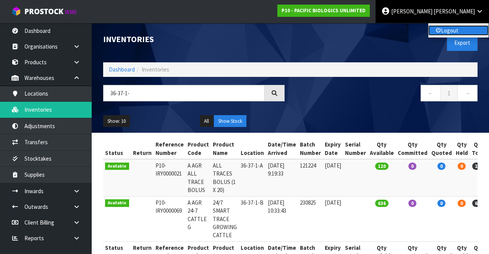
click at [437, 34] on link "Logout" at bounding box center [459, 30] width 60 height 10
